Goal: Transaction & Acquisition: Purchase product/service

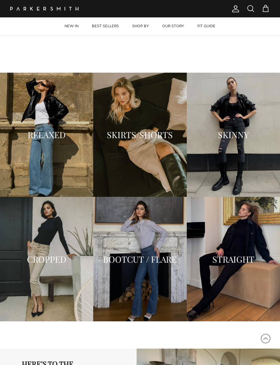
scroll to position [628, 0]
click at [236, 286] on div "STRAIGHT" at bounding box center [232, 259] width 93 height 124
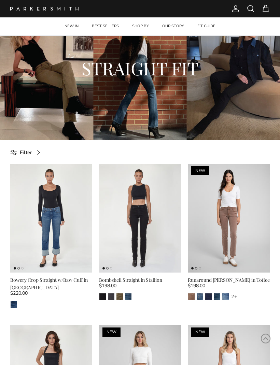
scroll to position [44, 0]
click at [121, 294] on img "Army" at bounding box center [119, 296] width 6 height 6
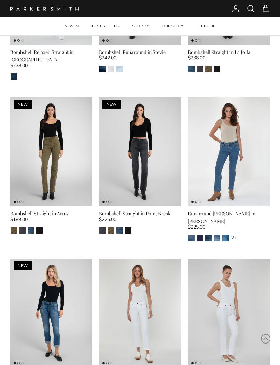
scroll to position [757, 0]
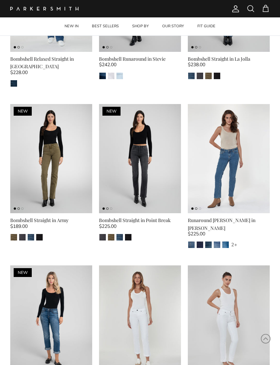
click at [131, 234] on img "Stallion" at bounding box center [128, 237] width 6 height 6
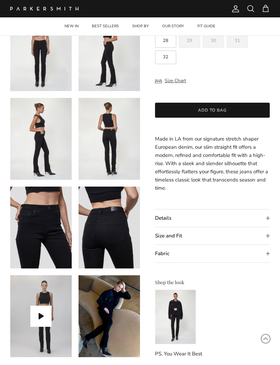
scroll to position [132, 0]
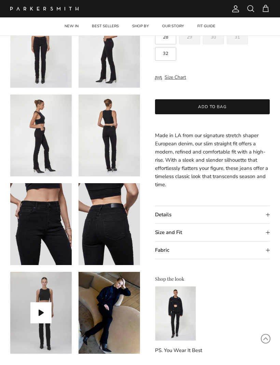
click at [268, 253] on summary "Fabric" at bounding box center [212, 249] width 115 height 17
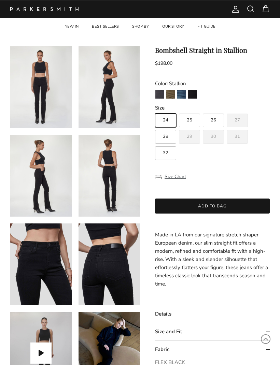
scroll to position [28, 0]
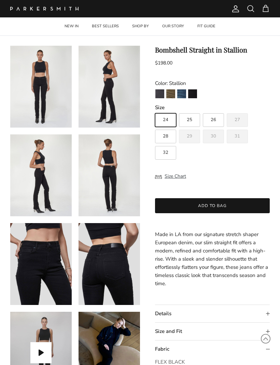
click at [181, 91] on img "La Jolla" at bounding box center [181, 93] width 9 height 9
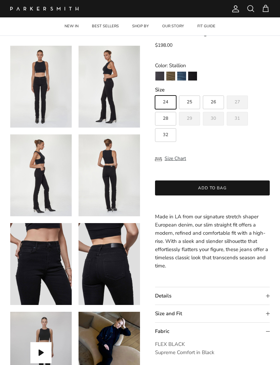
click at [213, 101] on span "26" at bounding box center [212, 102] width 5 height 4
click at [155, 93] on input "26" at bounding box center [154, 92] width 0 height 0
radio input "true"
